Goal: Task Accomplishment & Management: Manage account settings

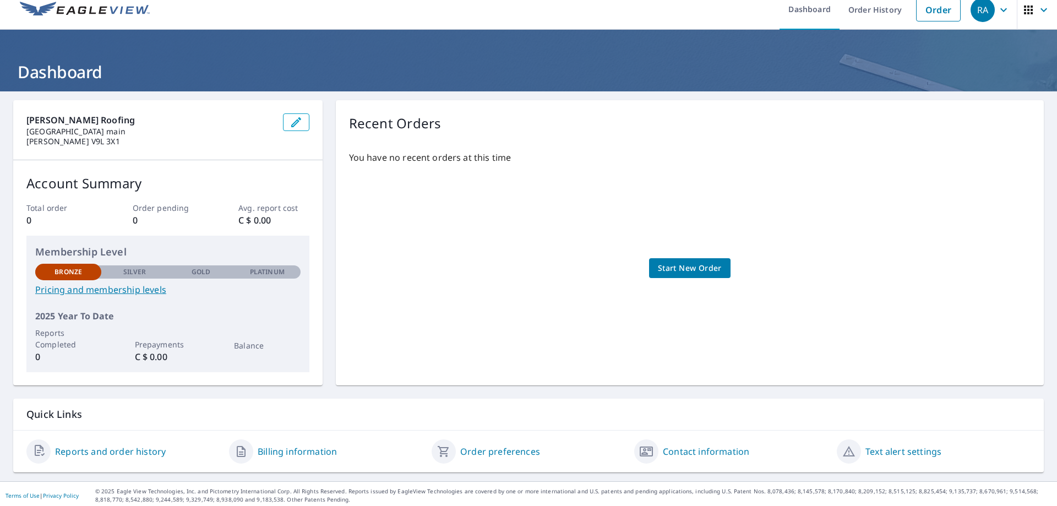
scroll to position [14, 0]
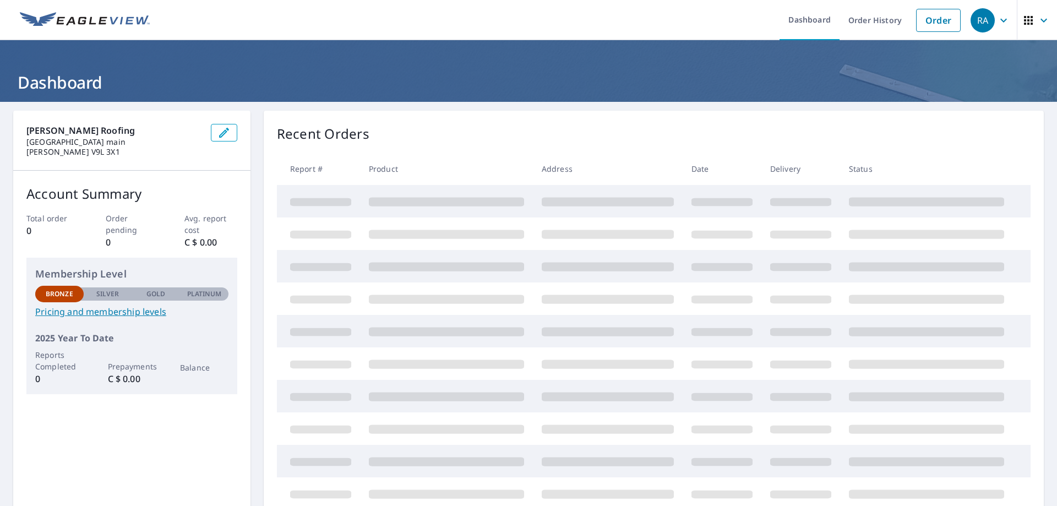
click at [997, 22] on icon "button" at bounding box center [1003, 20] width 13 height 13
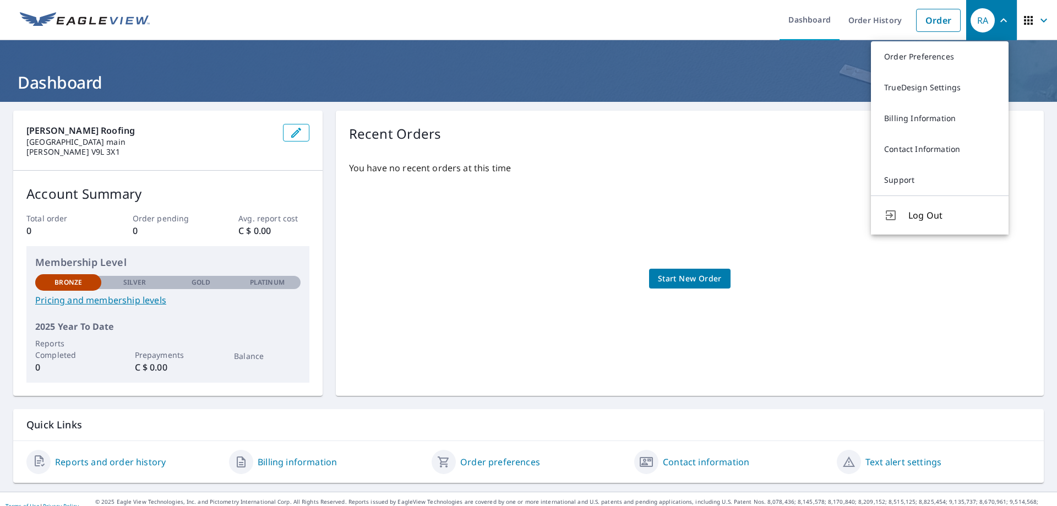
click at [198, 125] on p "[PERSON_NAME] roofing" at bounding box center [150, 130] width 248 height 13
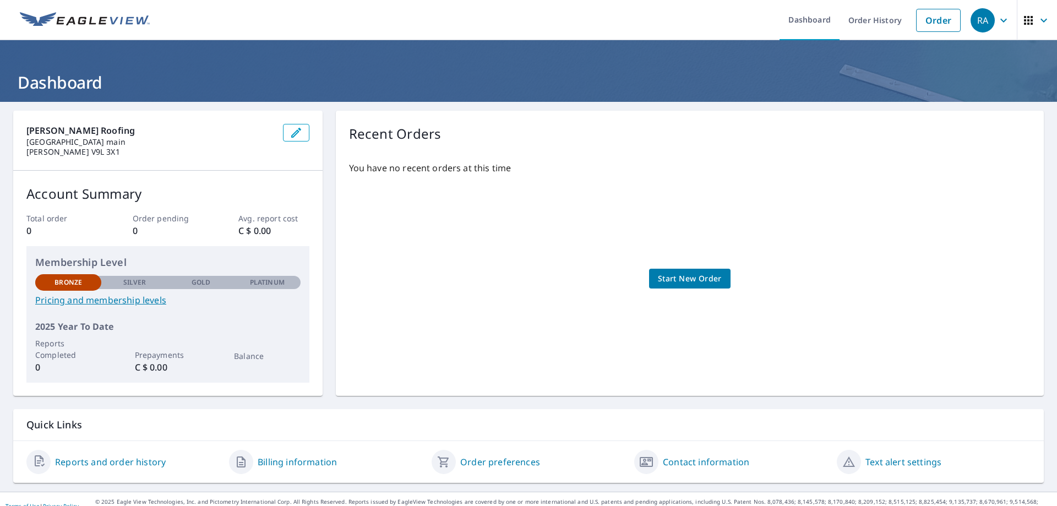
click at [1000, 19] on icon "button" at bounding box center [1003, 20] width 7 height 4
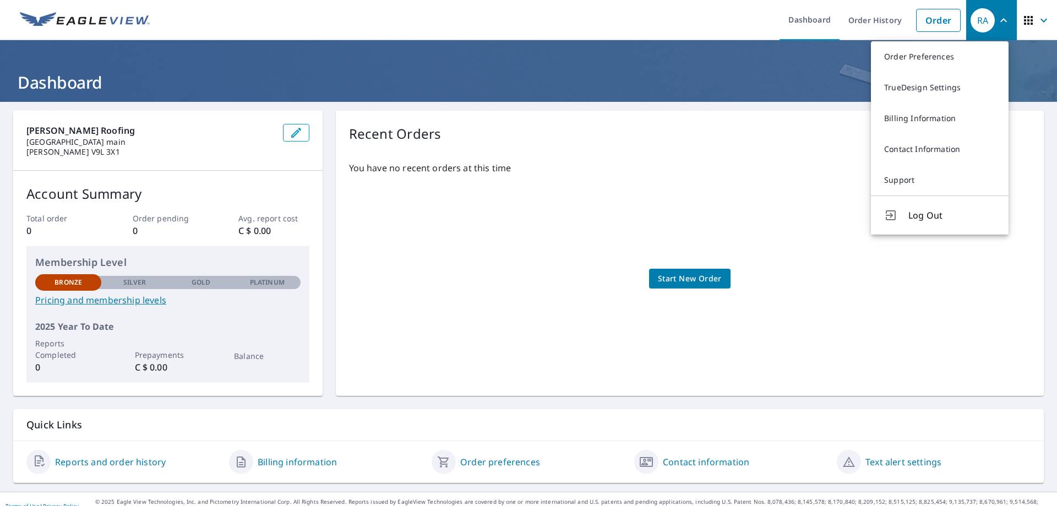
click at [633, 37] on ul "Dashboard Order History Order" at bounding box center [561, 20] width 810 height 40
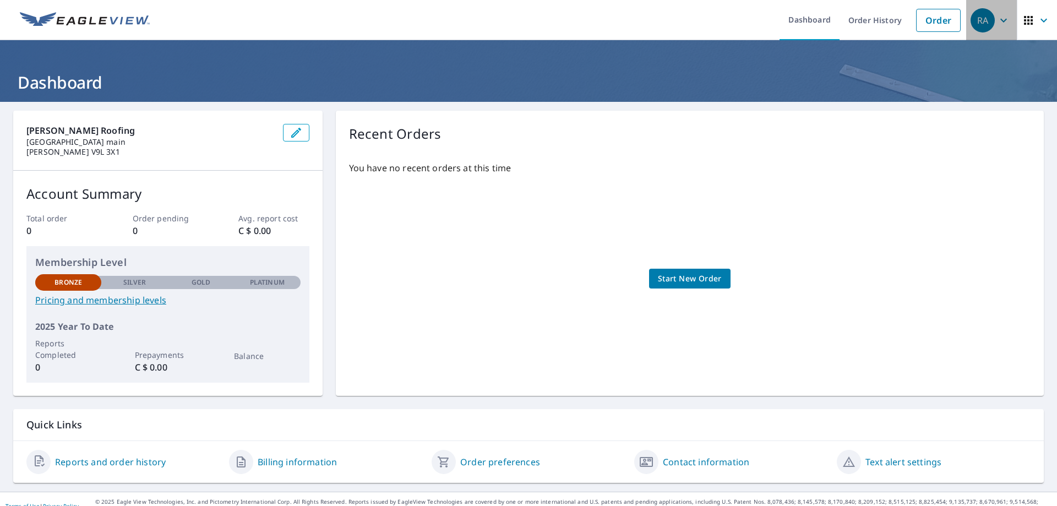
click at [997, 23] on icon "button" at bounding box center [1003, 20] width 13 height 13
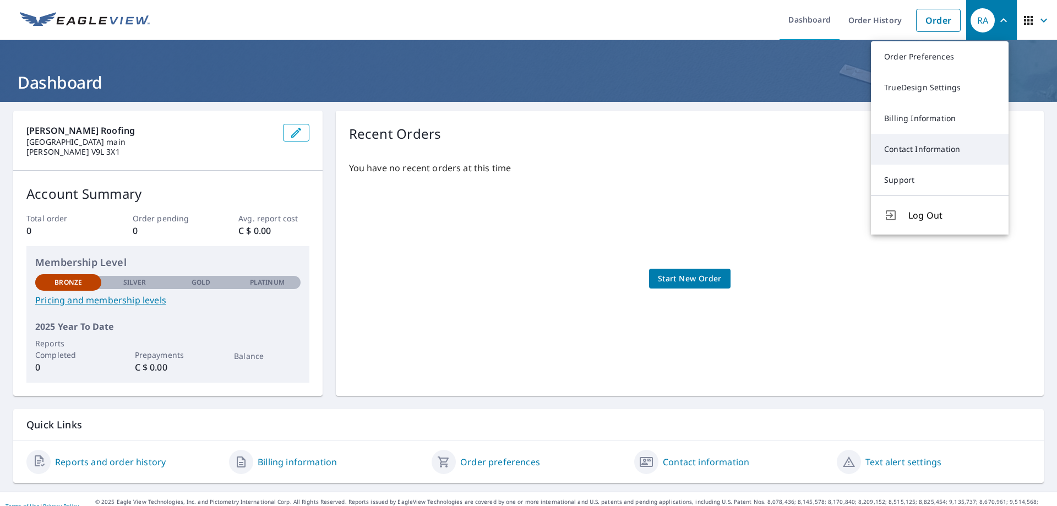
click at [967, 146] on link "Contact Information" at bounding box center [940, 149] width 138 height 31
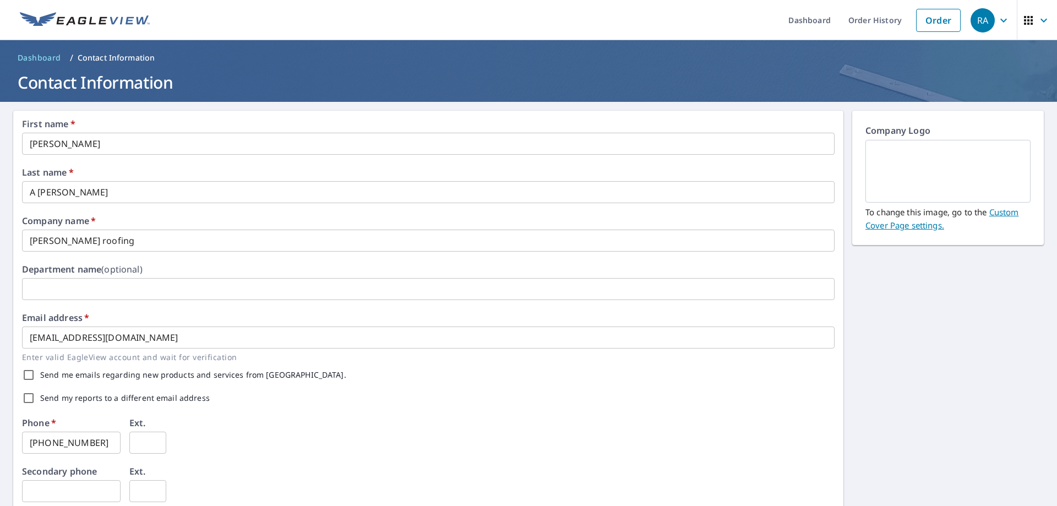
click at [976, 21] on div "RA" at bounding box center [982, 20] width 24 height 24
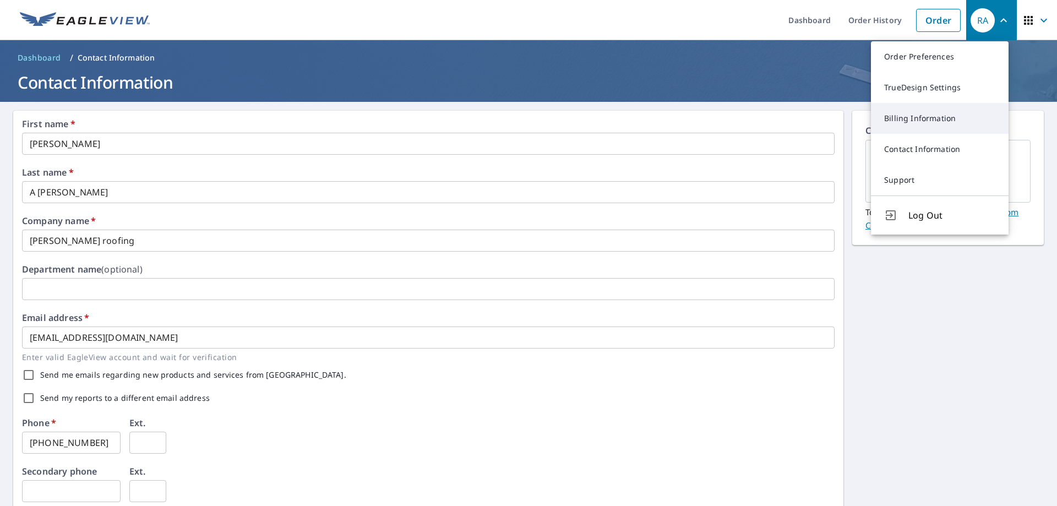
click at [927, 111] on link "Billing Information" at bounding box center [940, 118] width 138 height 31
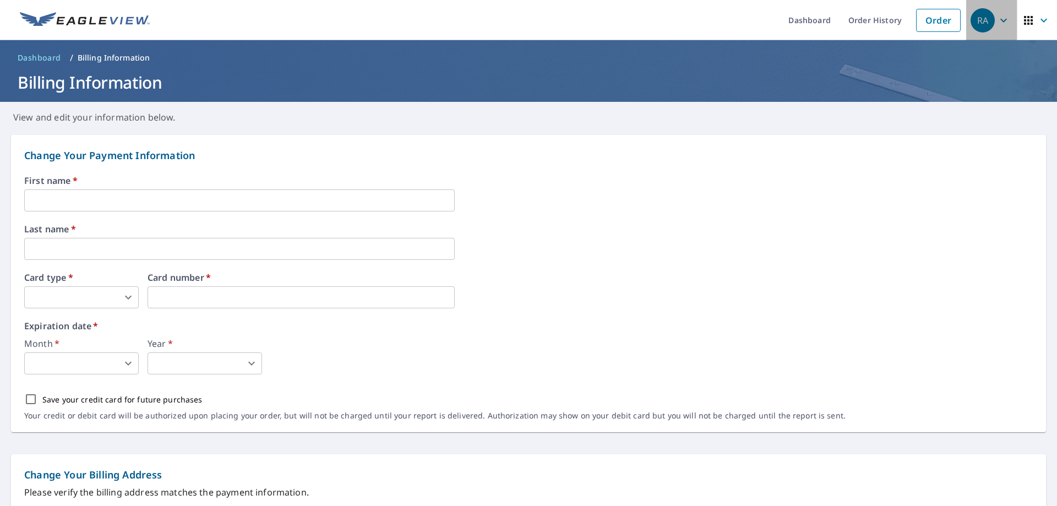
click at [982, 19] on div "RA" at bounding box center [982, 20] width 24 height 24
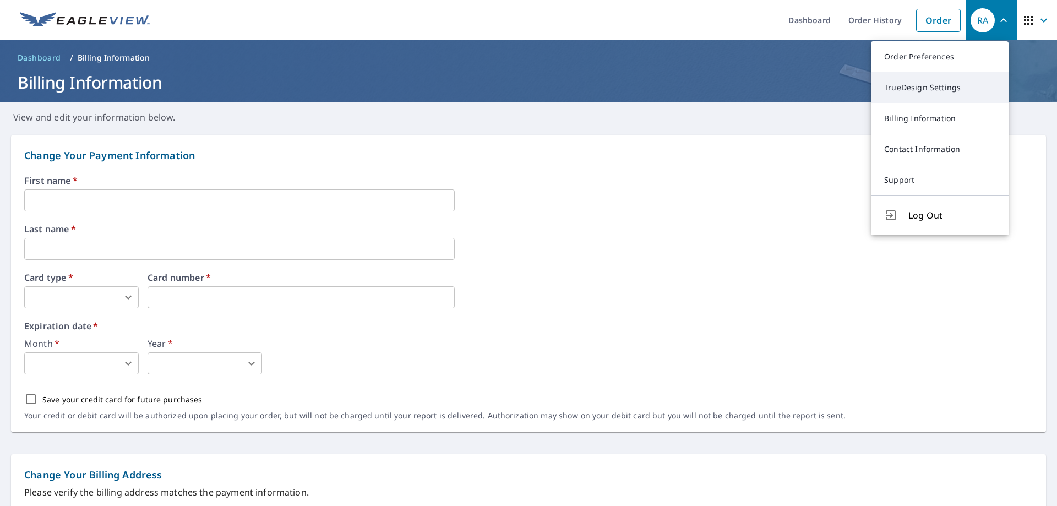
click at [910, 86] on link "TrueDesign Settings" at bounding box center [940, 87] width 138 height 31
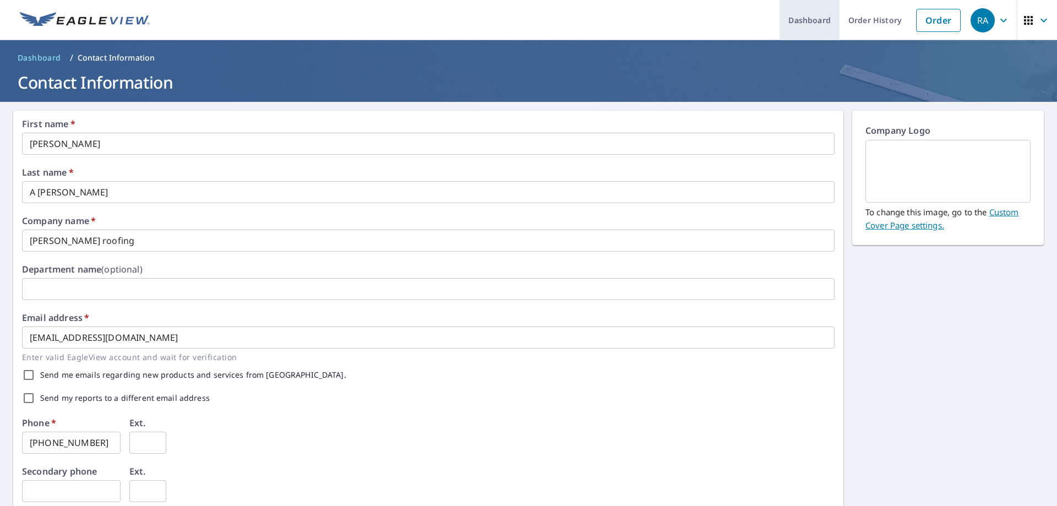
click at [805, 21] on link "Dashboard" at bounding box center [809, 20] width 60 height 40
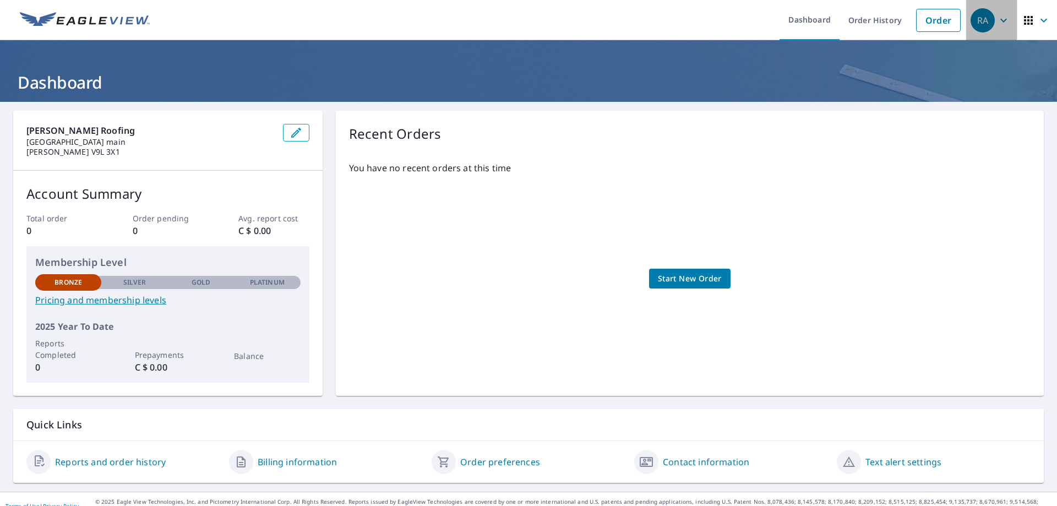
click at [998, 19] on icon "button" at bounding box center [1003, 20] width 13 height 13
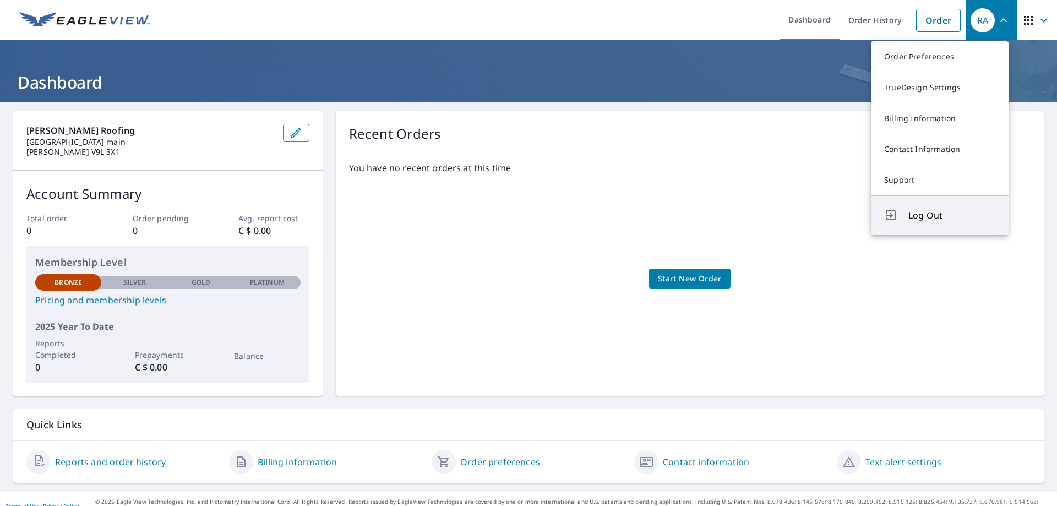
click at [931, 214] on span "Log Out" at bounding box center [951, 215] width 87 height 13
